Goal: Find specific page/section: Find specific page/section

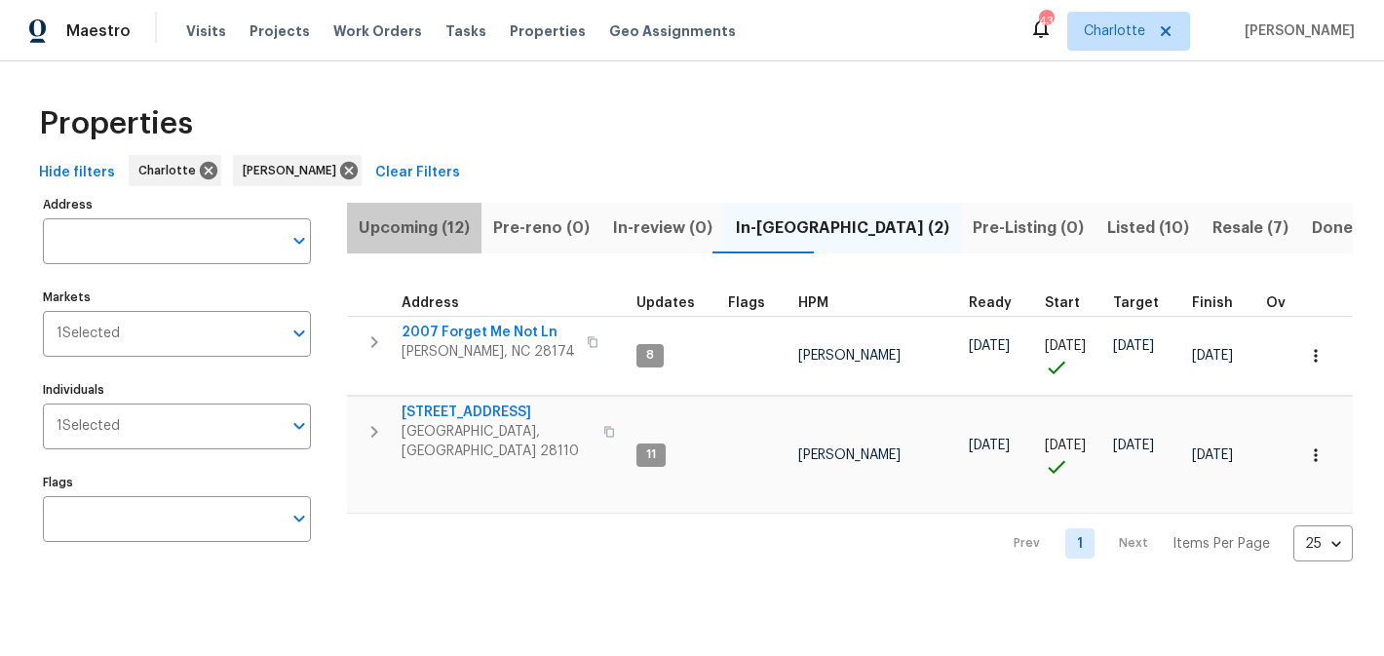
click at [434, 231] on span "Upcoming (12)" at bounding box center [414, 227] width 111 height 27
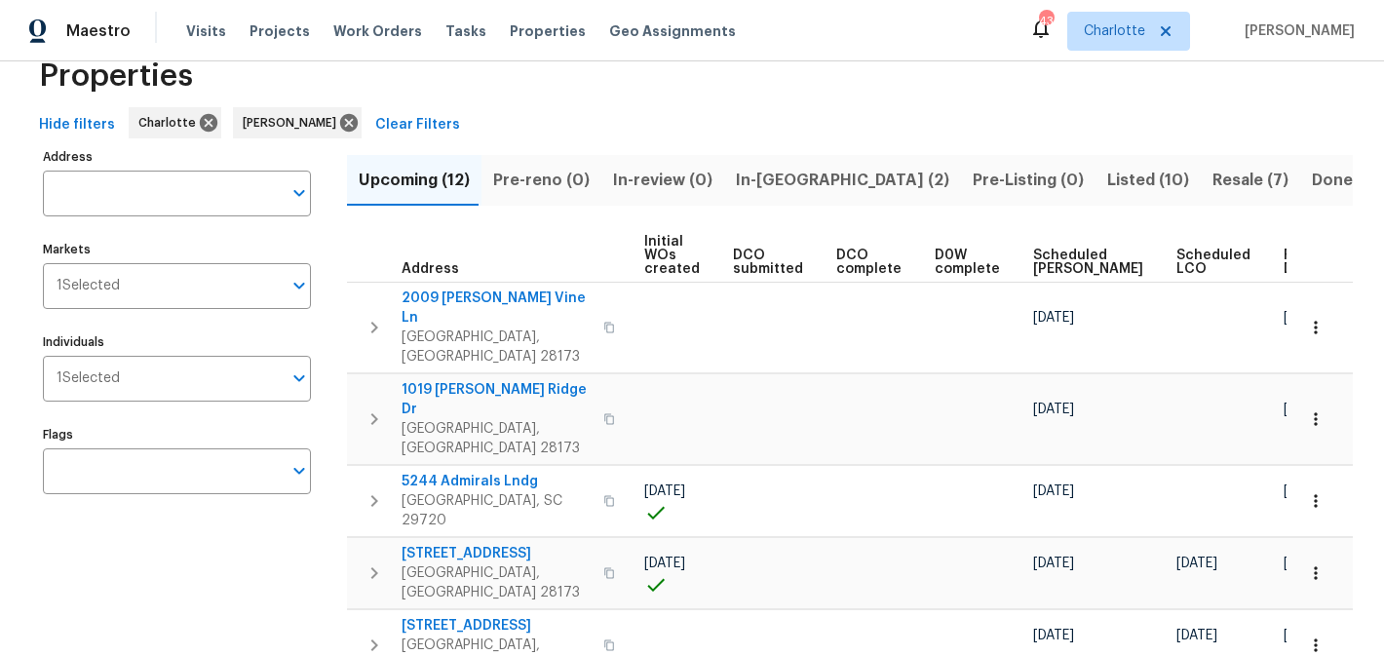
scroll to position [46, 0]
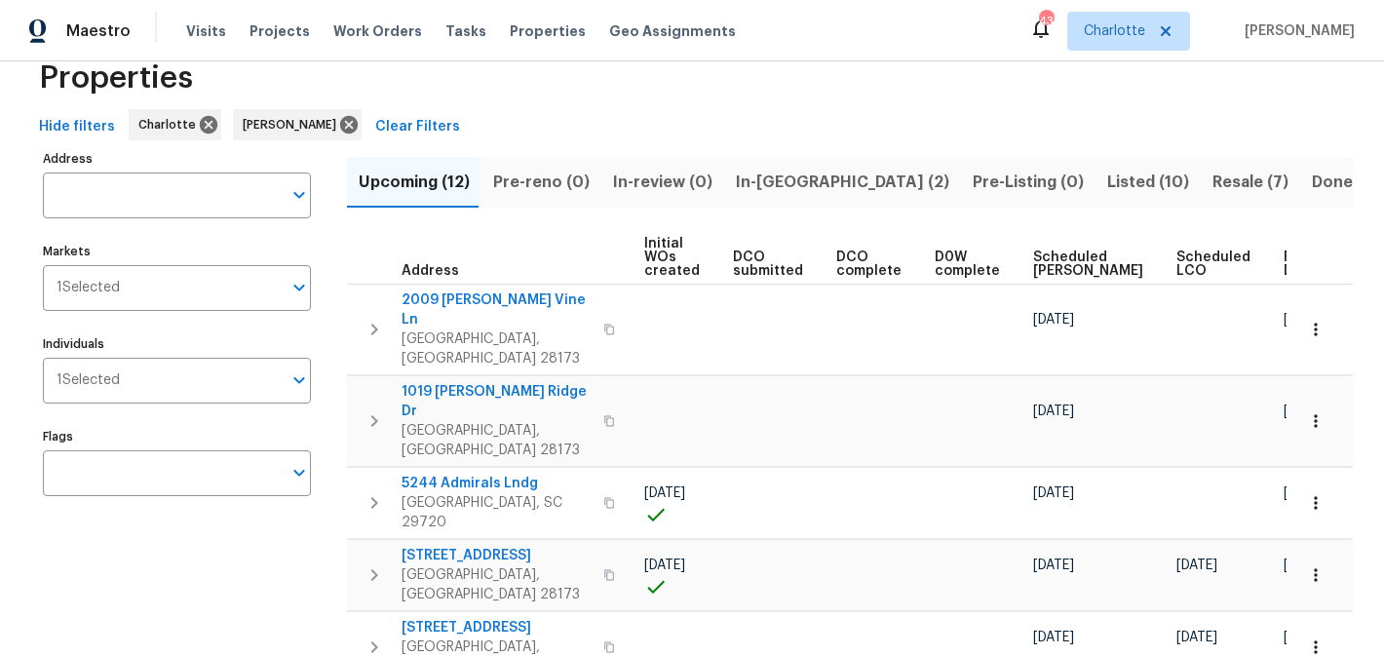
click at [773, 181] on span "In-[GEOGRAPHIC_DATA] (2)" at bounding box center [842, 182] width 213 height 27
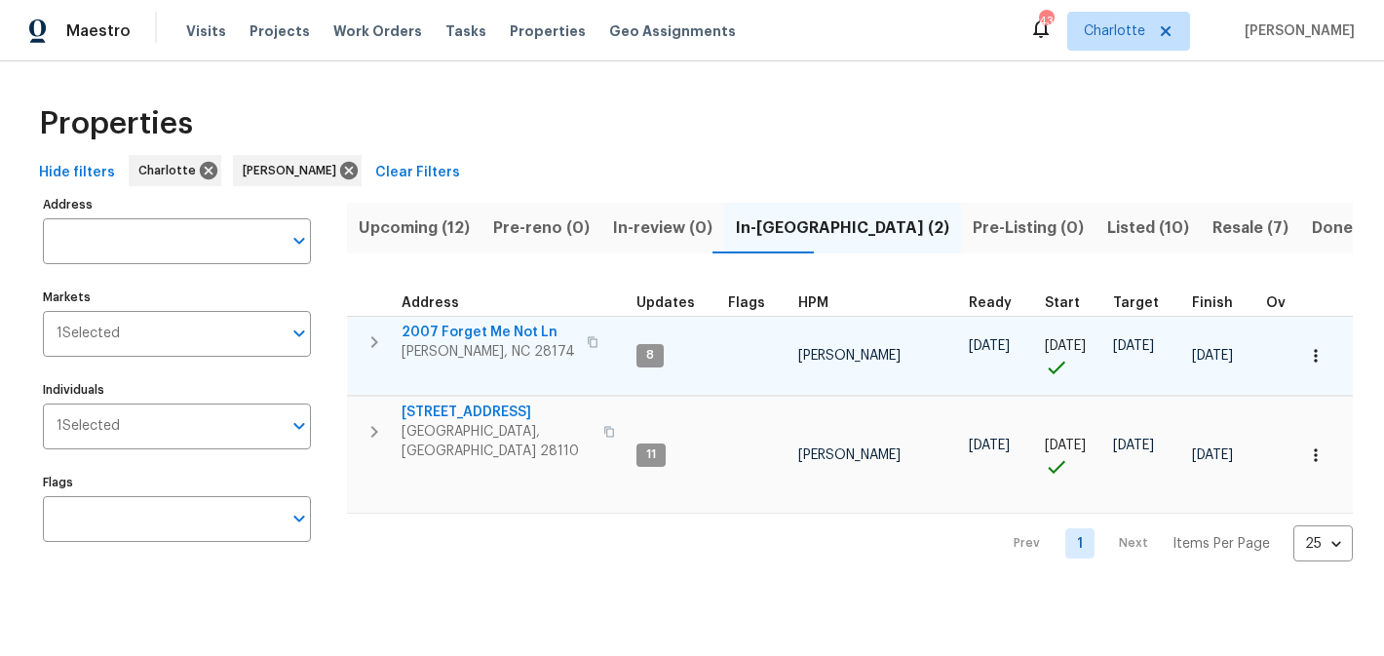
click at [468, 334] on span "2007 Forget Me Not Ln" at bounding box center [488, 332] width 173 height 19
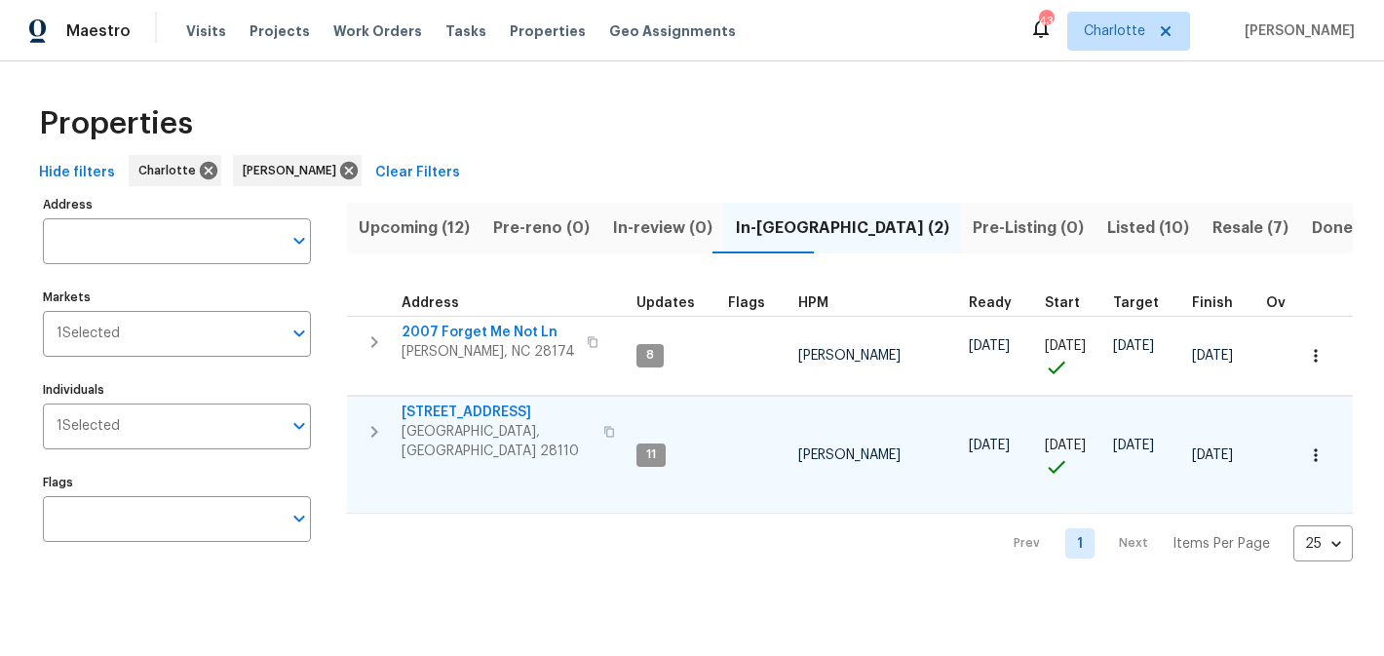
click at [469, 405] on span "[STREET_ADDRESS]" at bounding box center [497, 412] width 190 height 19
click at [1107, 235] on span "Listed (10)" at bounding box center [1148, 227] width 82 height 27
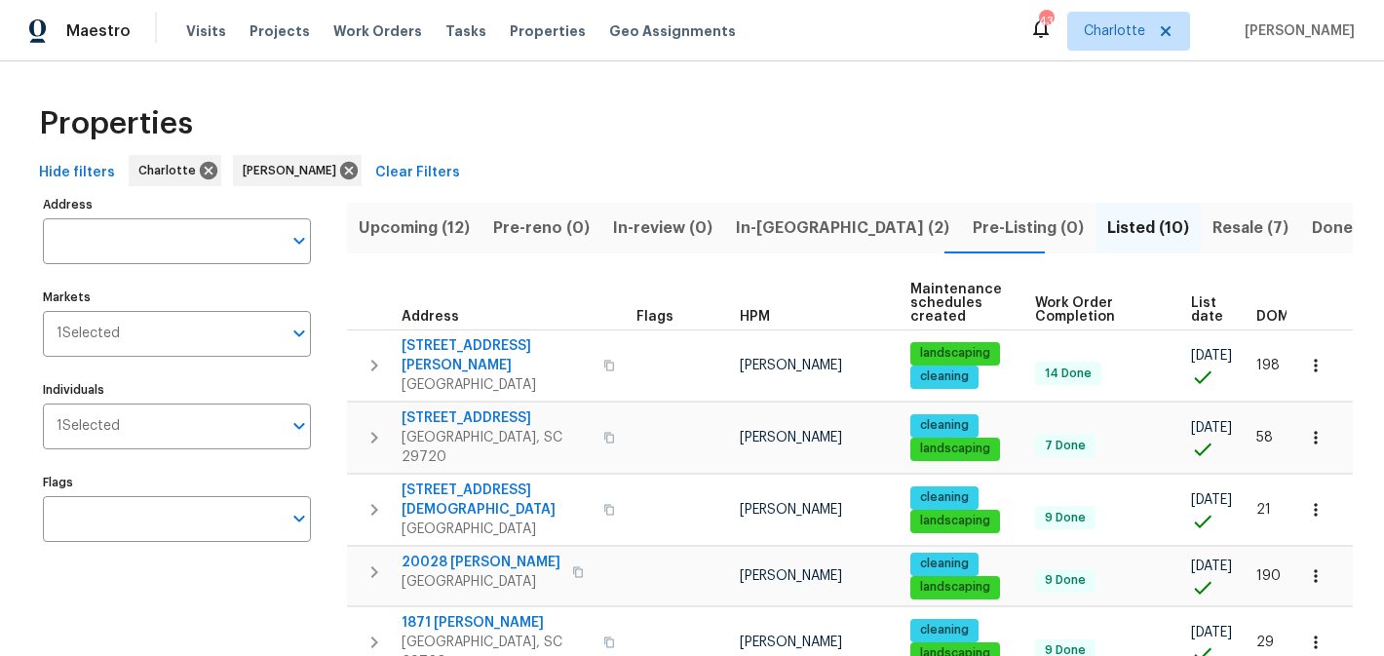
click at [1213, 221] on span "Resale (7)" at bounding box center [1251, 227] width 76 height 27
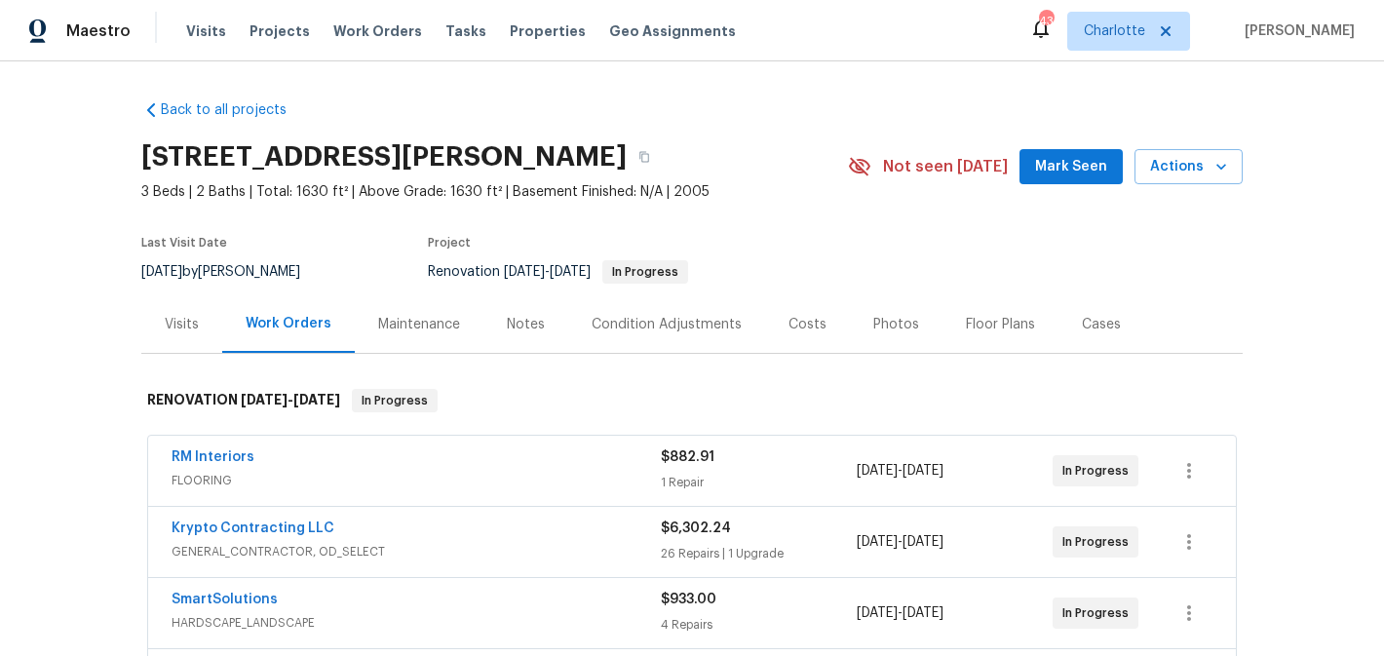
click at [1042, 167] on button "Mark Seen" at bounding box center [1071, 167] width 103 height 36
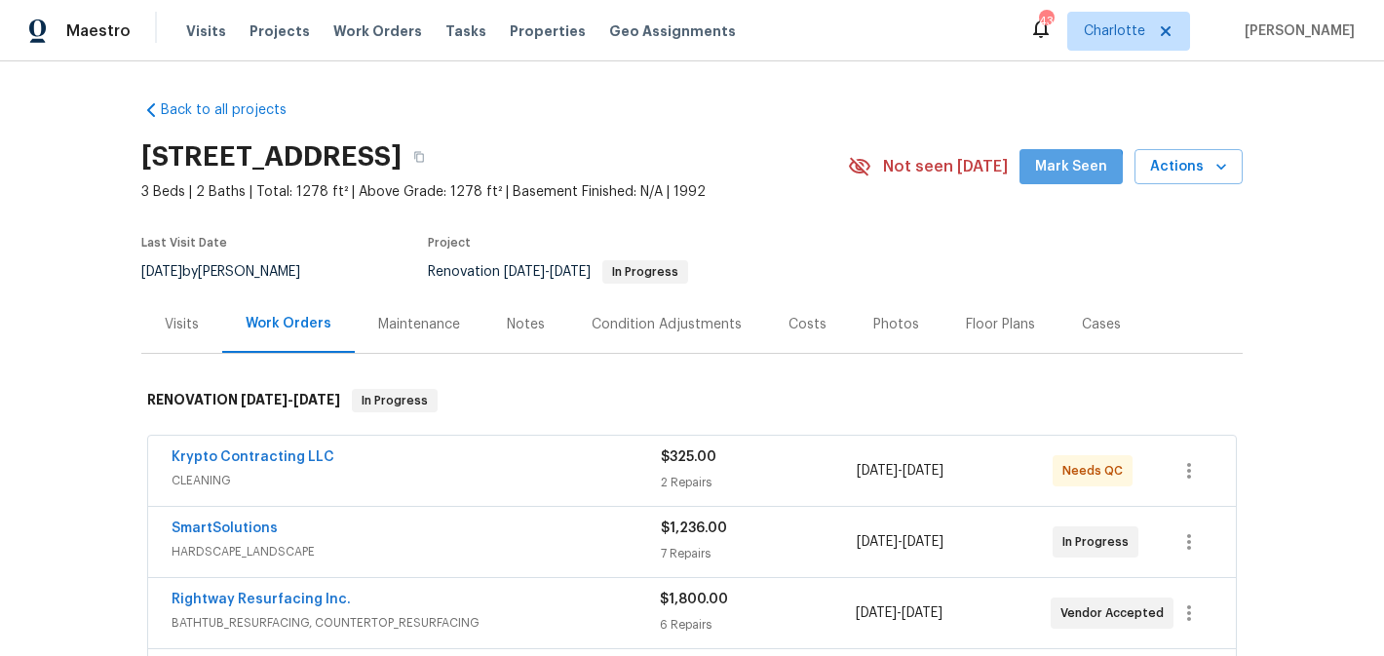
click at [1069, 172] on span "Mark Seen" at bounding box center [1071, 167] width 72 height 24
